Goal: Transaction & Acquisition: Book appointment/travel/reservation

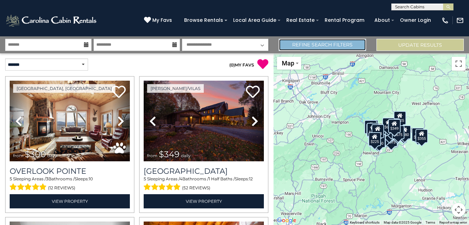
click at [310, 44] on link "Refine Search Filters" at bounding box center [322, 45] width 87 height 12
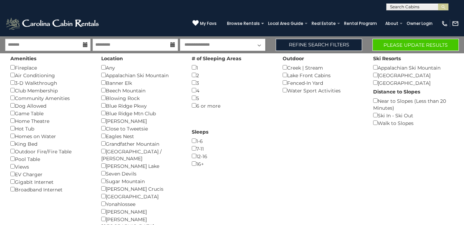
click at [103, 133] on div "Eagles Nest ()" at bounding box center [141, 136] width 81 height 8
click at [102, 122] on div "Location Any () Appalachian Ski Mountain () Banner Elk () Beech Mountain () Blo…" at bounding box center [141, 152] width 91 height 198
click at [416, 45] on button "Please Update Results" at bounding box center [416, 45] width 86 height 12
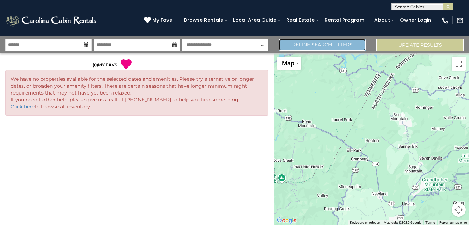
click at [335, 47] on link "Refine Search Filters" at bounding box center [322, 45] width 87 height 12
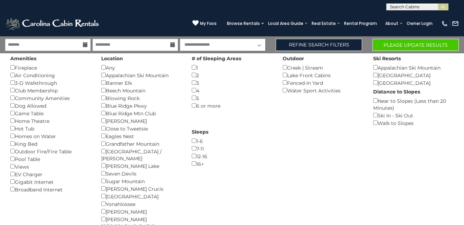
click at [195, 138] on div "1-6 ()" at bounding box center [232, 141] width 81 height 8
click at [396, 46] on button "Please Update Results" at bounding box center [416, 45] width 86 height 12
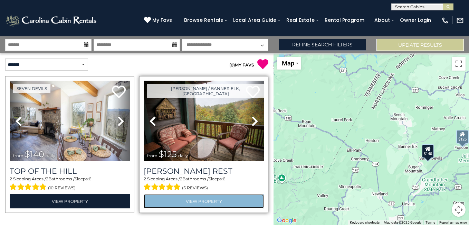
click at [204, 198] on link "View Property" at bounding box center [204, 201] width 120 height 14
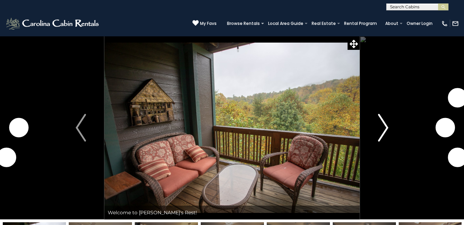
click at [385, 127] on img "Next" at bounding box center [383, 128] width 10 height 28
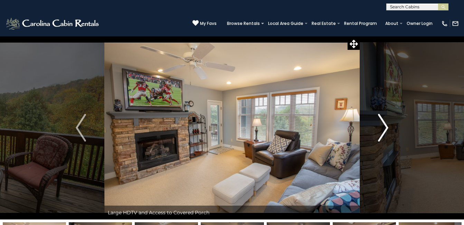
click at [385, 127] on img "Next" at bounding box center [383, 128] width 10 height 28
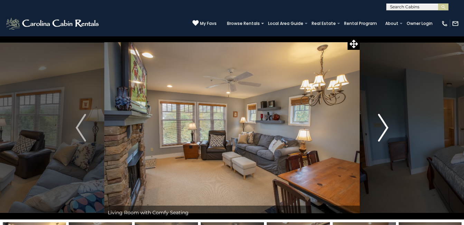
click at [385, 127] on img "Next" at bounding box center [383, 128] width 10 height 28
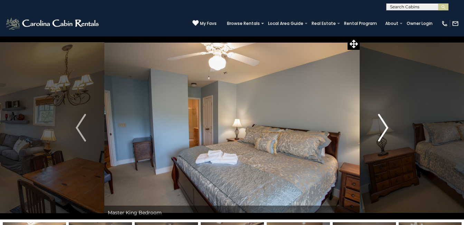
click at [386, 127] on img "Next" at bounding box center [383, 128] width 10 height 28
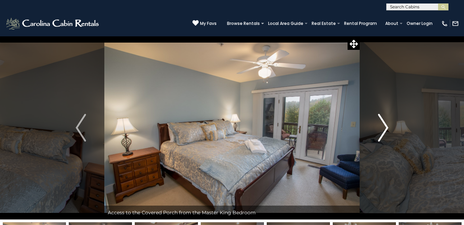
click at [386, 127] on img "Next" at bounding box center [383, 128] width 10 height 28
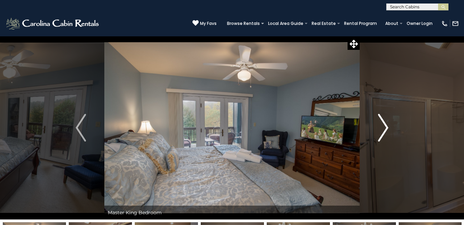
click at [386, 127] on img "Next" at bounding box center [383, 128] width 10 height 28
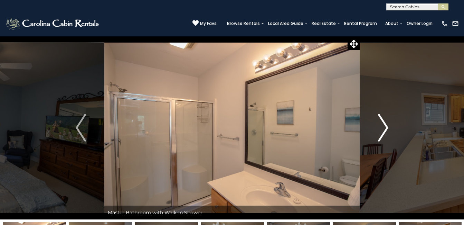
click at [386, 127] on img "Next" at bounding box center [383, 128] width 10 height 28
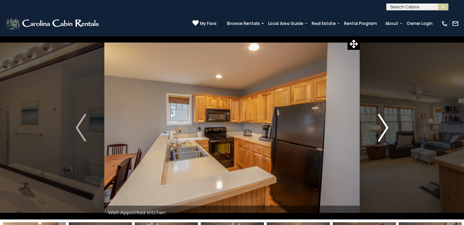
click at [386, 127] on img "Next" at bounding box center [383, 128] width 10 height 28
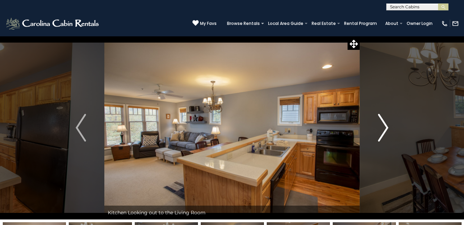
click at [386, 127] on img "Next" at bounding box center [383, 128] width 10 height 28
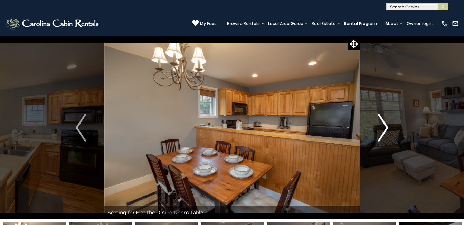
click at [386, 127] on img "Next" at bounding box center [383, 128] width 10 height 28
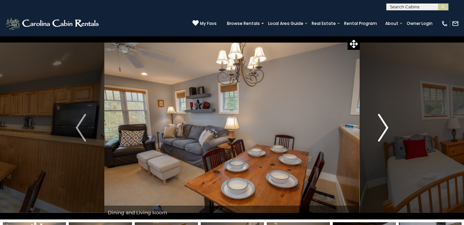
click at [386, 127] on img "Next" at bounding box center [383, 128] width 10 height 28
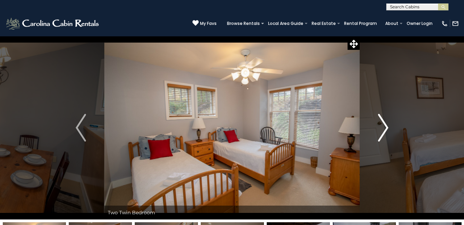
click at [386, 127] on img "Next" at bounding box center [383, 128] width 10 height 28
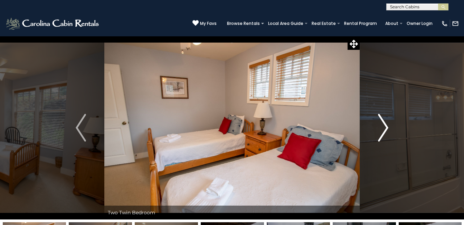
click at [386, 128] on img "Next" at bounding box center [383, 128] width 10 height 28
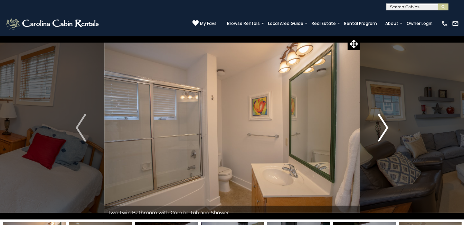
click at [386, 128] on img "Next" at bounding box center [383, 128] width 10 height 28
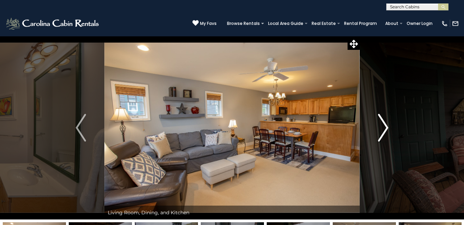
click at [388, 126] on img "Next" at bounding box center [383, 128] width 10 height 28
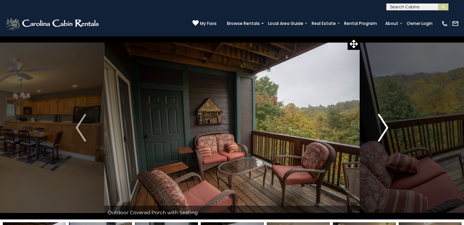
click at [388, 126] on img "Next" at bounding box center [383, 128] width 10 height 28
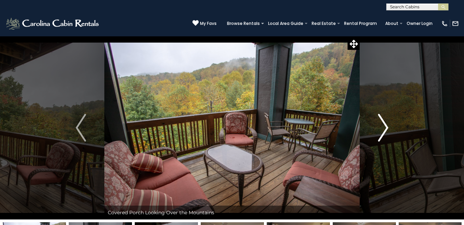
click at [388, 126] on img "Next" at bounding box center [383, 128] width 10 height 28
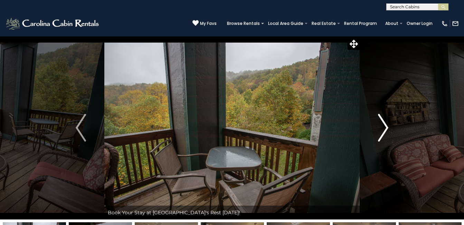
click at [388, 126] on img "Next" at bounding box center [383, 128] width 10 height 28
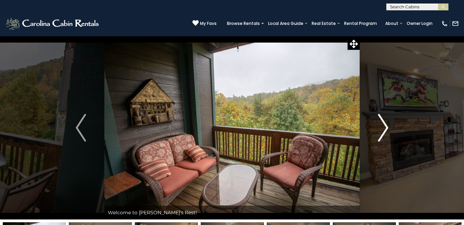
click at [389, 126] on button "Next" at bounding box center [383, 127] width 47 height 183
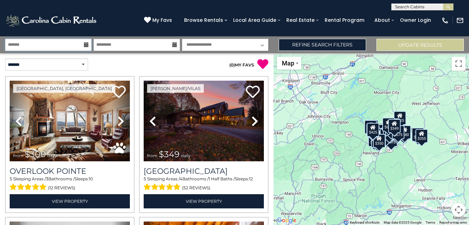
click at [41, 46] on input "text" at bounding box center [48, 45] width 86 height 12
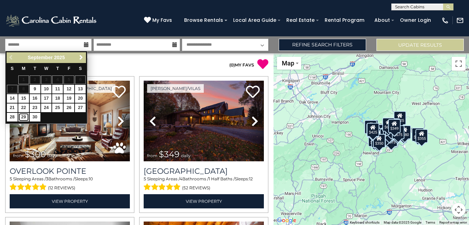
click at [21, 116] on link "29" at bounding box center [23, 117] width 11 height 9
type input "*******"
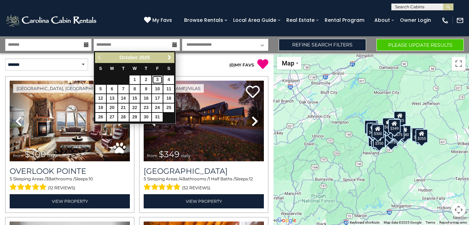
click at [157, 78] on link "3" at bounding box center [157, 79] width 11 height 9
type input "*******"
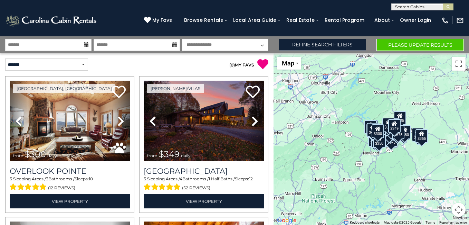
click at [205, 41] on select "**********" at bounding box center [225, 45] width 86 height 12
select select "*"
click at [182, 39] on select "**********" at bounding box center [225, 45] width 86 height 12
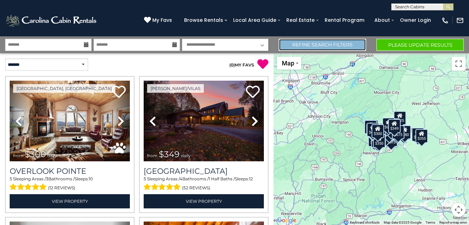
click at [322, 45] on link "Refine Search Filters" at bounding box center [322, 45] width 87 height 12
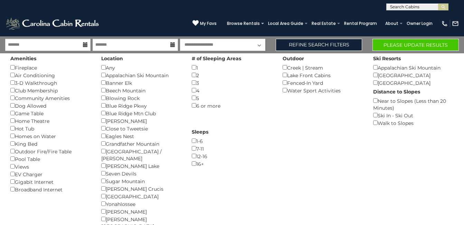
click at [103, 110] on div "Blue Ridge Mtn Club ()" at bounding box center [141, 113] width 81 height 8
click at [400, 46] on button "Please Update Results" at bounding box center [416, 45] width 86 height 12
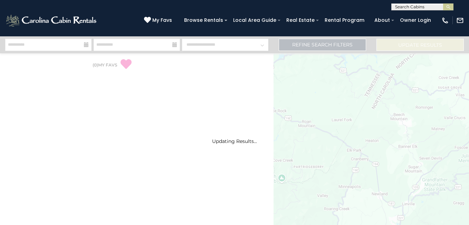
select select "*"
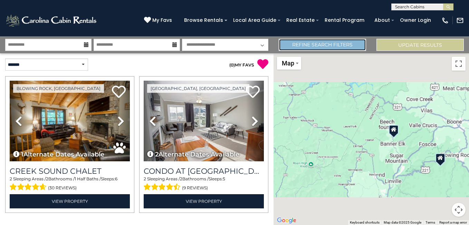
click at [321, 46] on link "Refine Search Filters" at bounding box center [322, 45] width 87 height 12
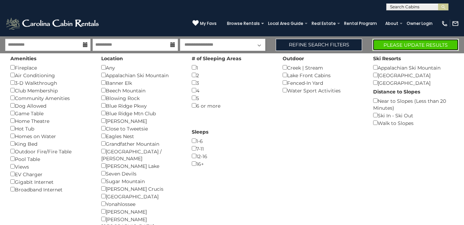
click at [390, 43] on button "Please Update Results" at bounding box center [416, 45] width 86 height 12
click at [409, 44] on button "Please Update Results" at bounding box center [416, 45] width 86 height 12
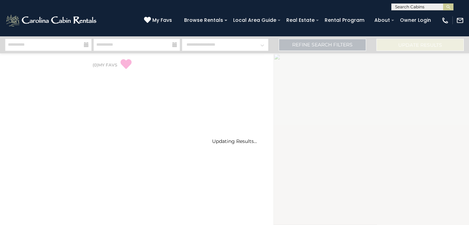
select select "*"
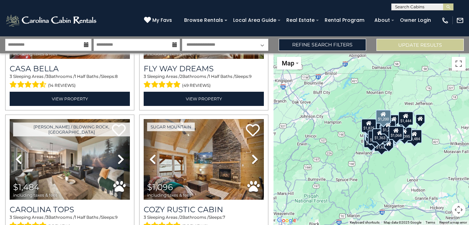
scroll to position [1106, 0]
